Goal: Task Accomplishment & Management: Use online tool/utility

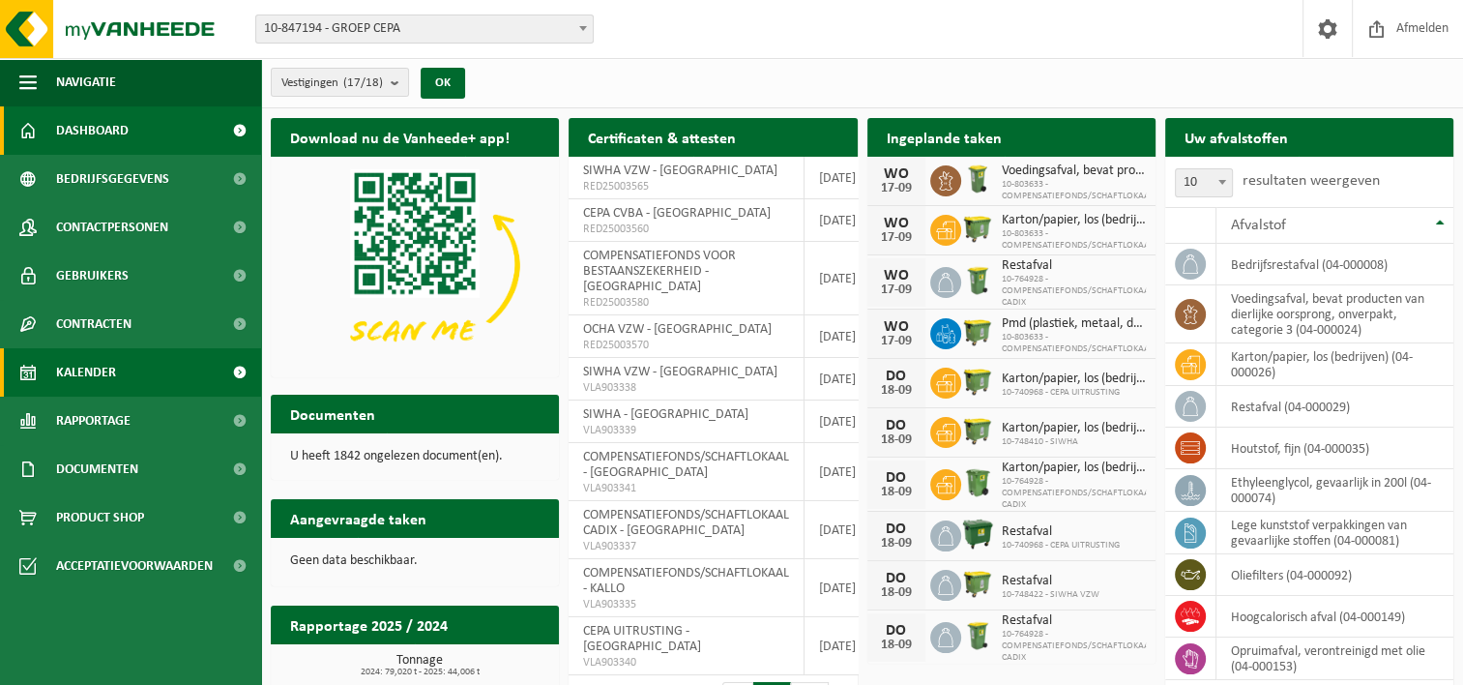
click at [96, 369] on span "Kalender" at bounding box center [86, 372] width 60 height 48
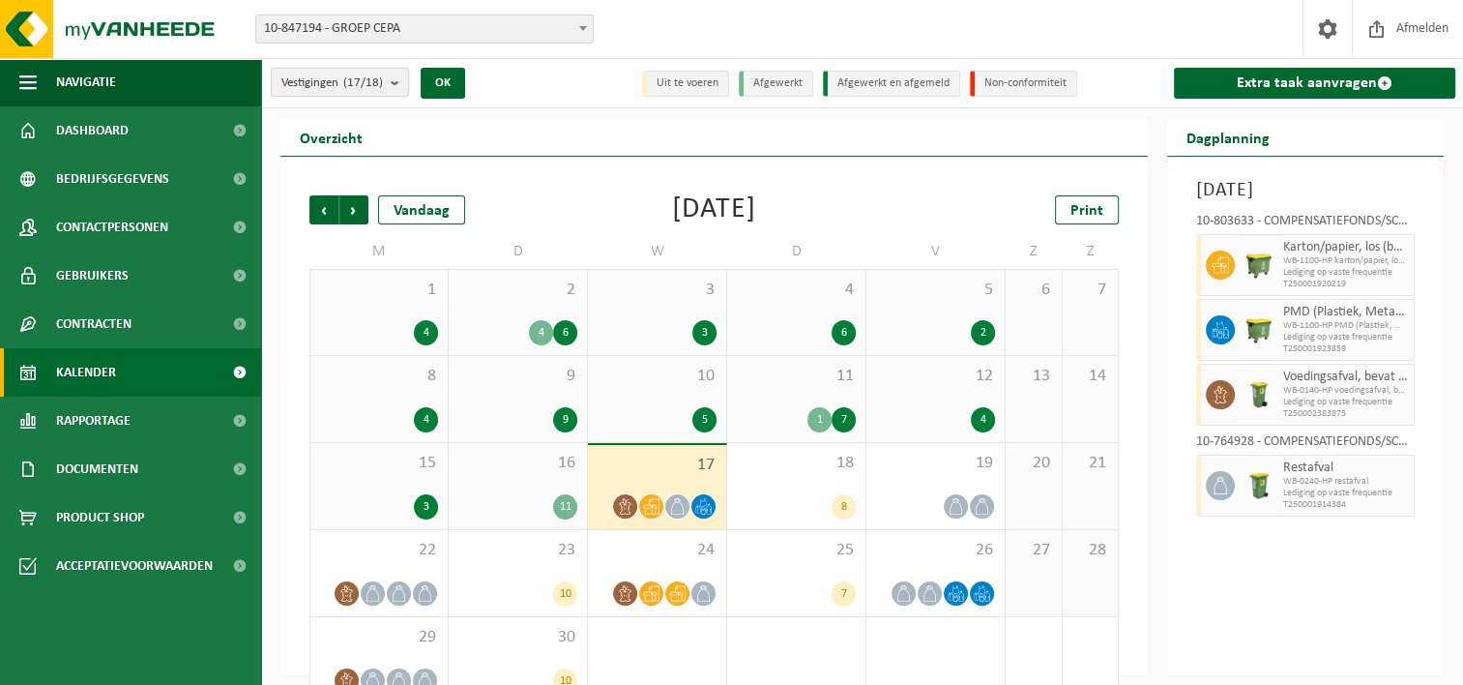
click at [395, 74] on b "submit" at bounding box center [399, 82] width 17 height 27
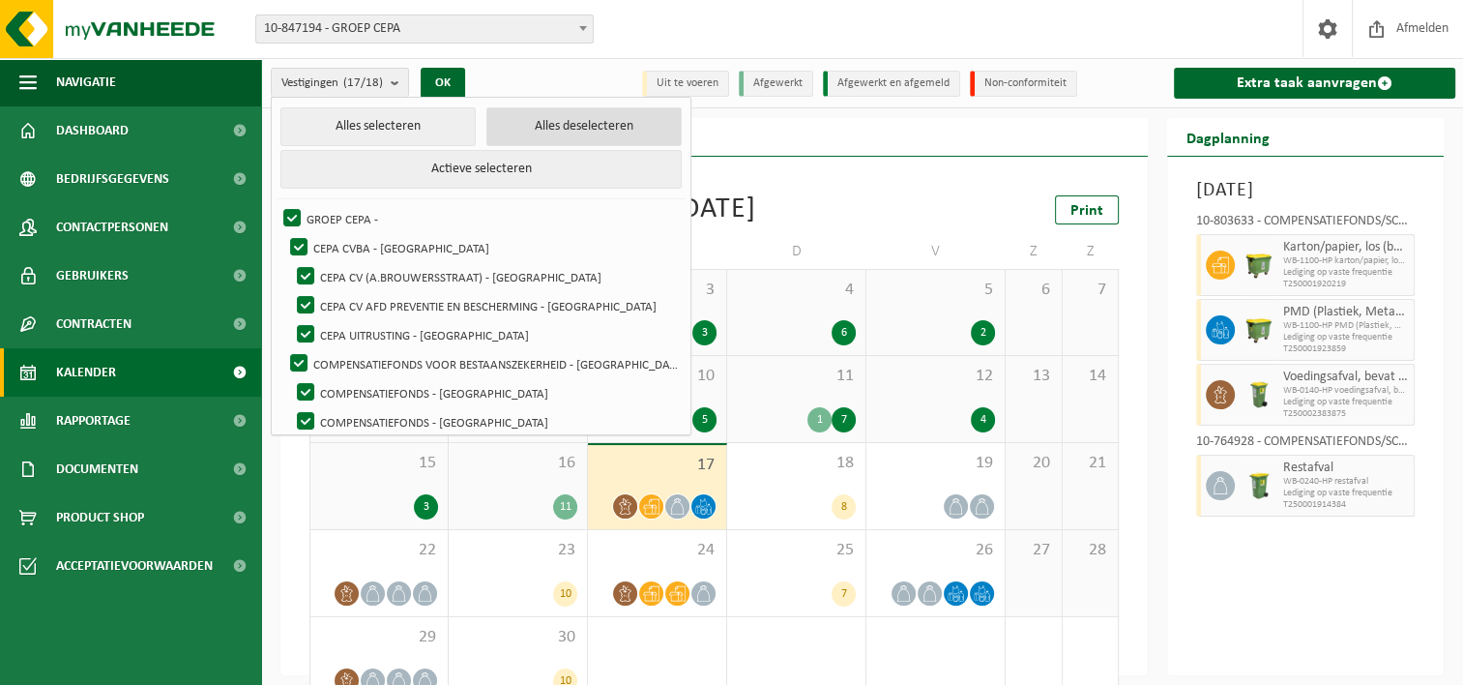
click at [524, 118] on button "Alles deselecteren" at bounding box center [583, 126] width 195 height 39
checkbox input "false"
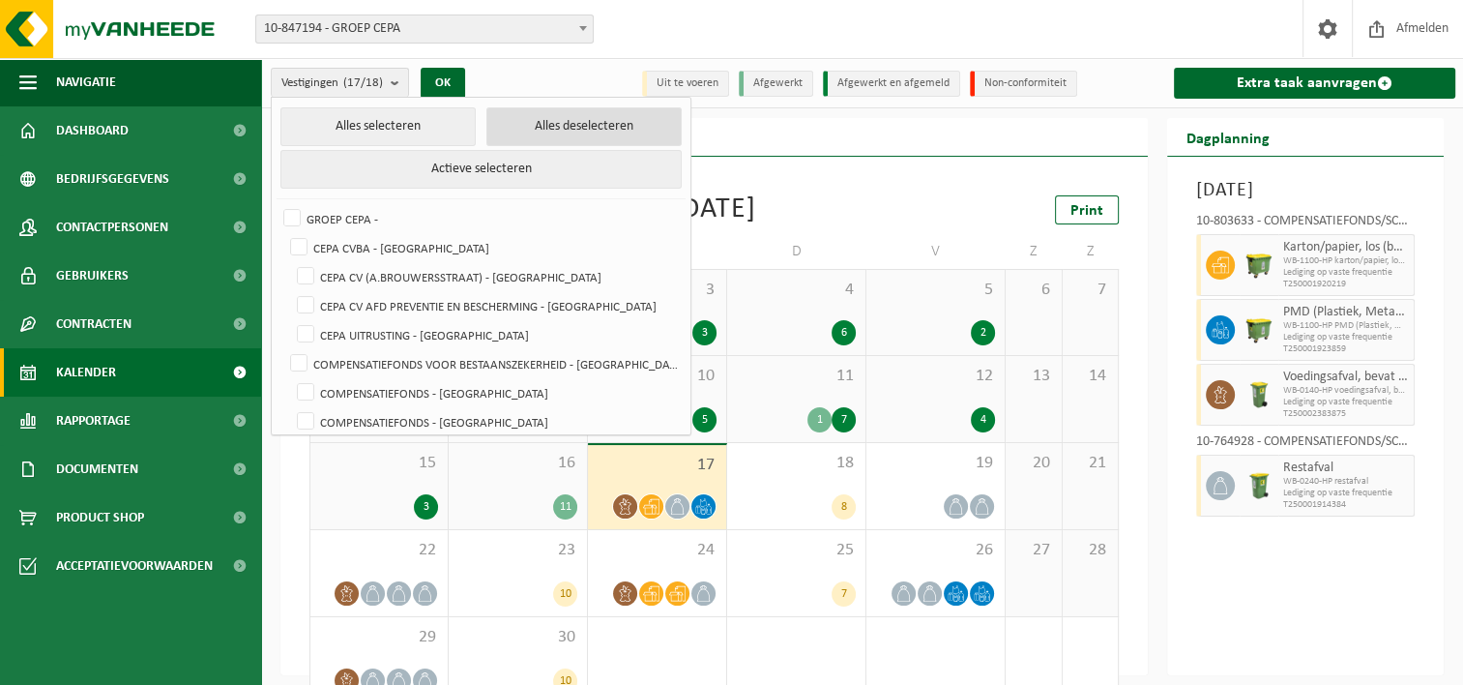
checkbox input "false"
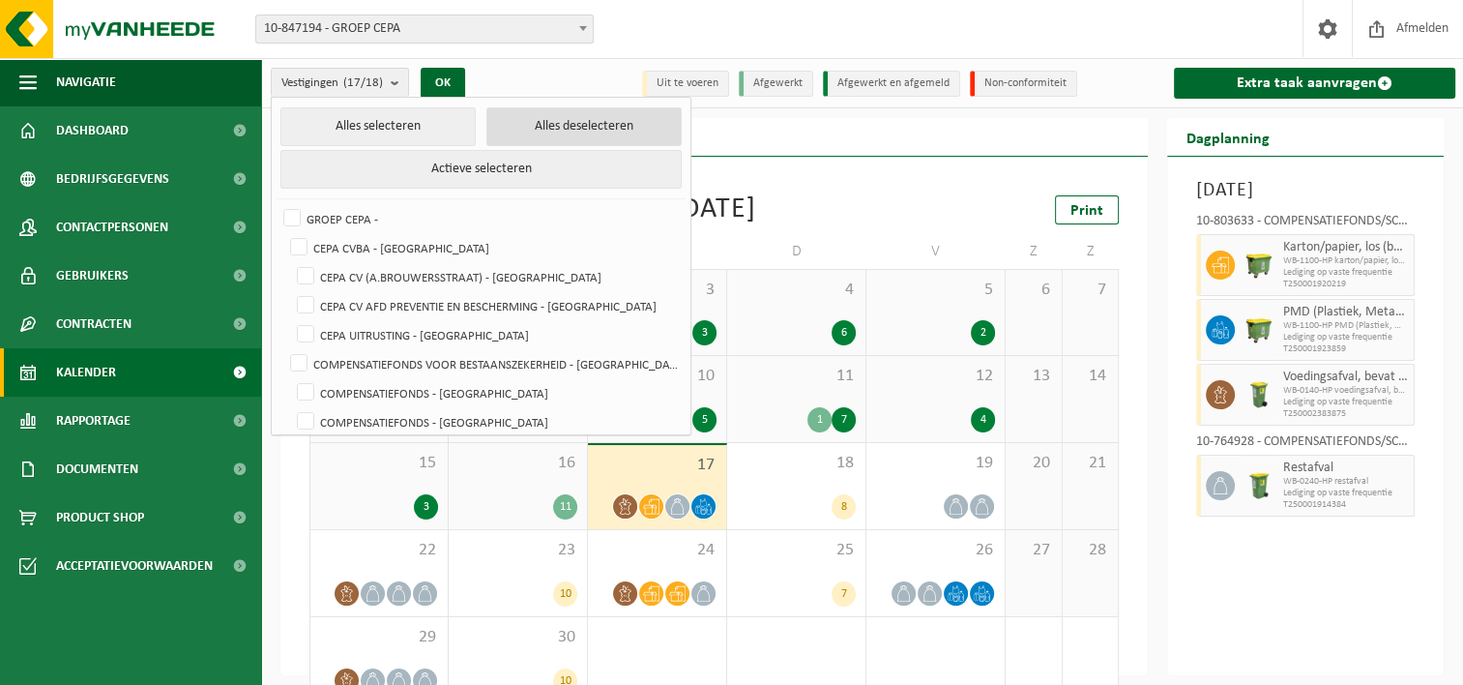
checkbox input "false"
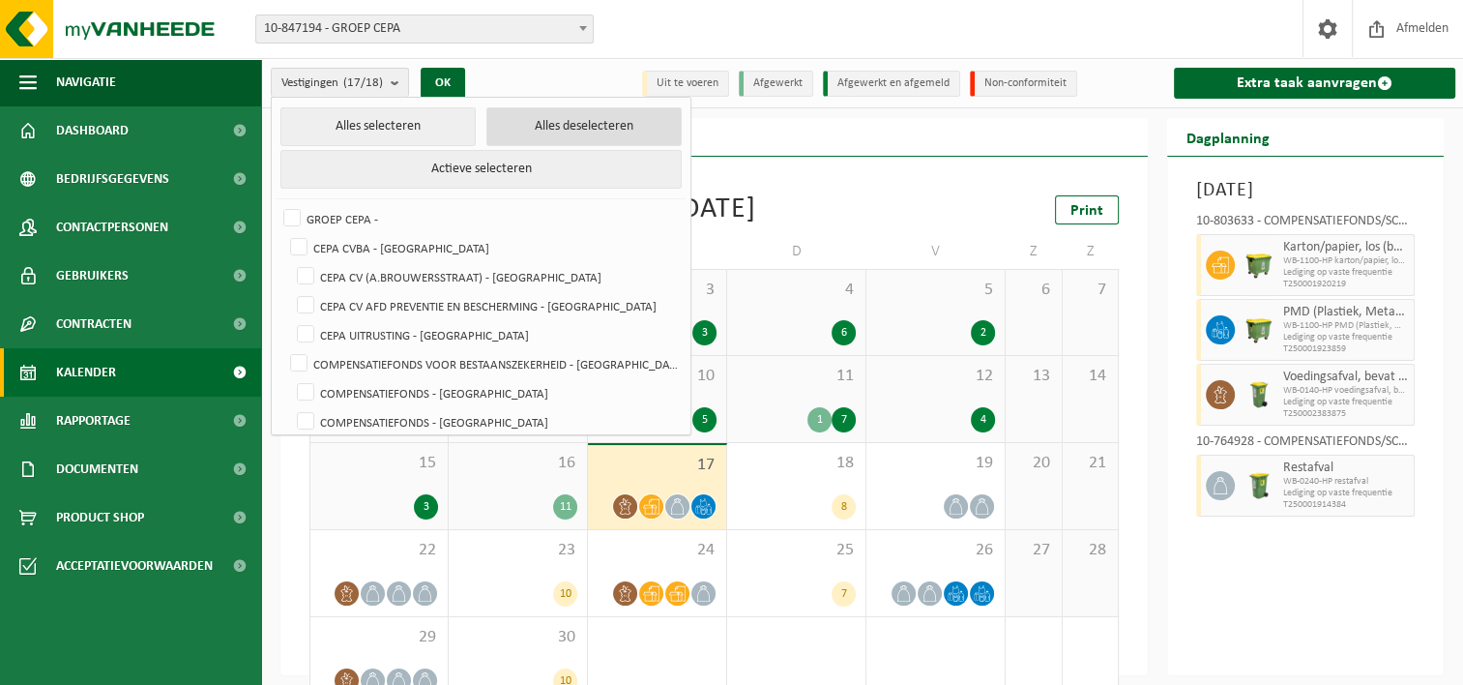
checkbox input "false"
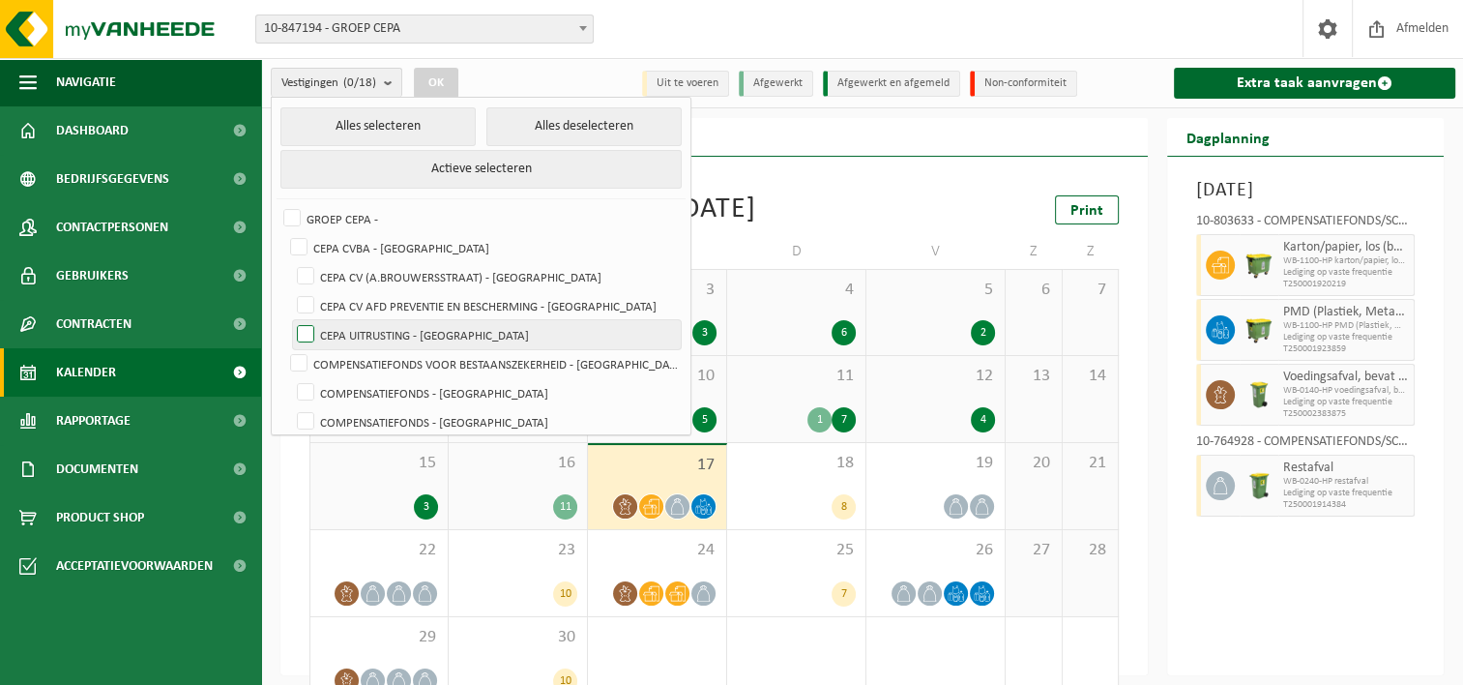
click at [483, 336] on label "CEPA UITRUSTING - [GEOGRAPHIC_DATA]" at bounding box center [487, 334] width 388 height 29
click at [290, 320] on input "CEPA UITRUSTING - [GEOGRAPHIC_DATA]" at bounding box center [289, 319] width 1 height 1
checkbox input "true"
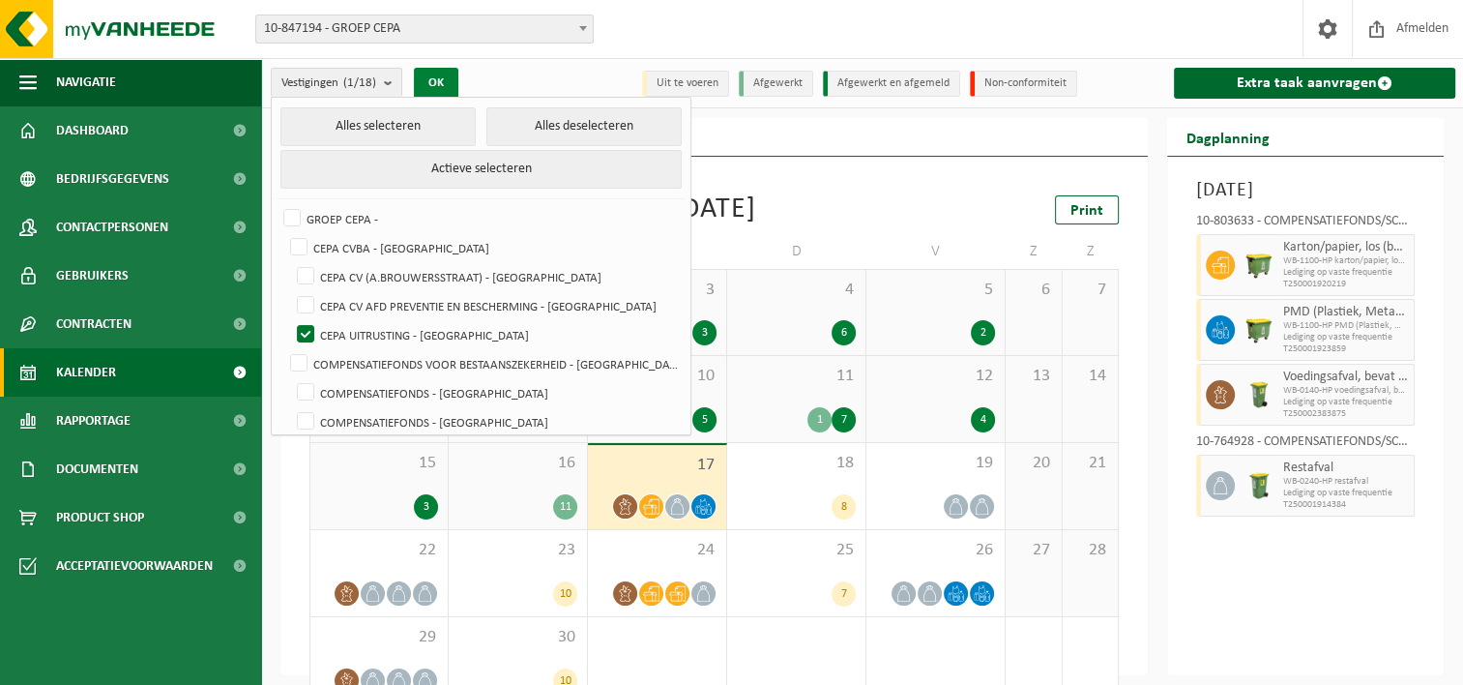
click at [445, 81] on button "OK" at bounding box center [436, 83] width 44 height 31
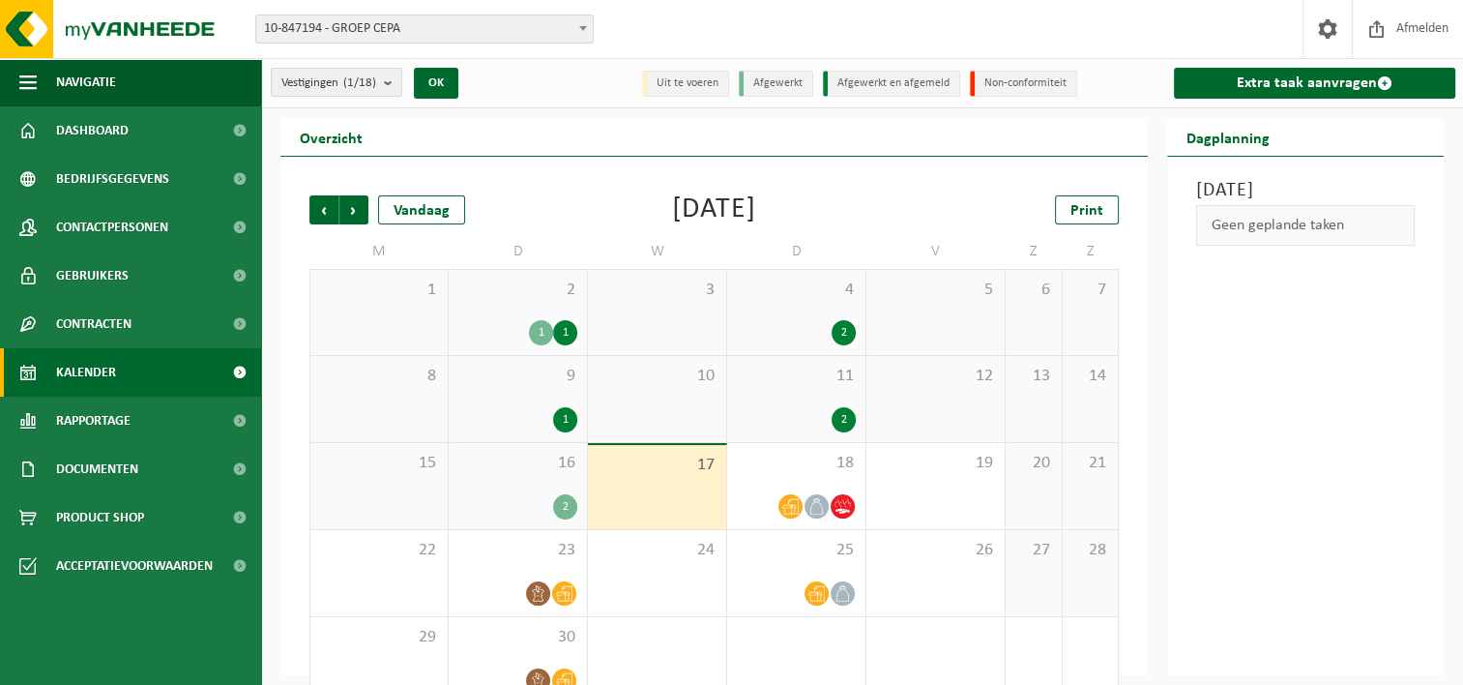
scroll to position [38, 0]
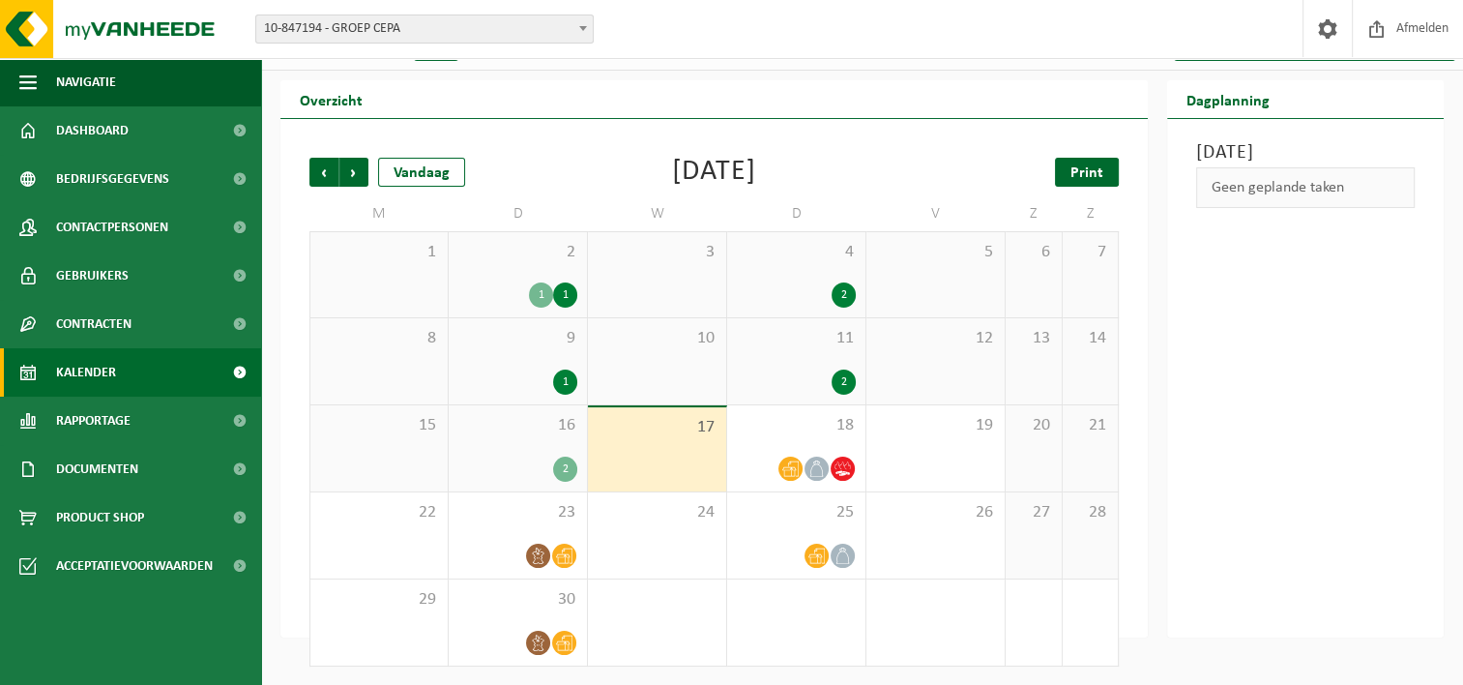
click at [1086, 171] on span "Print" at bounding box center [1086, 172] width 33 height 15
